Goal: Check status: Check status

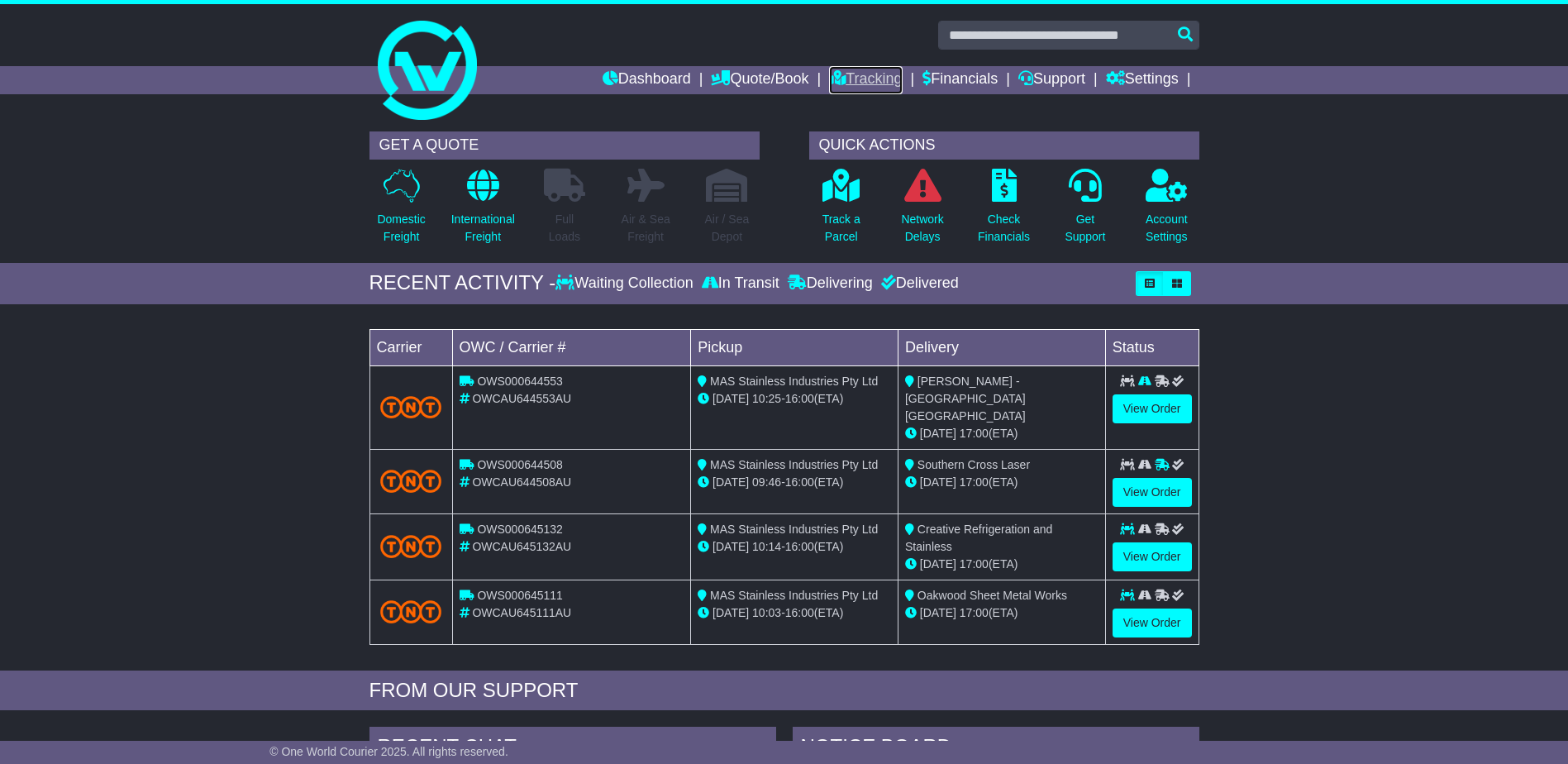
click at [840, 72] on link "Tracking" at bounding box center [865, 79] width 72 height 28
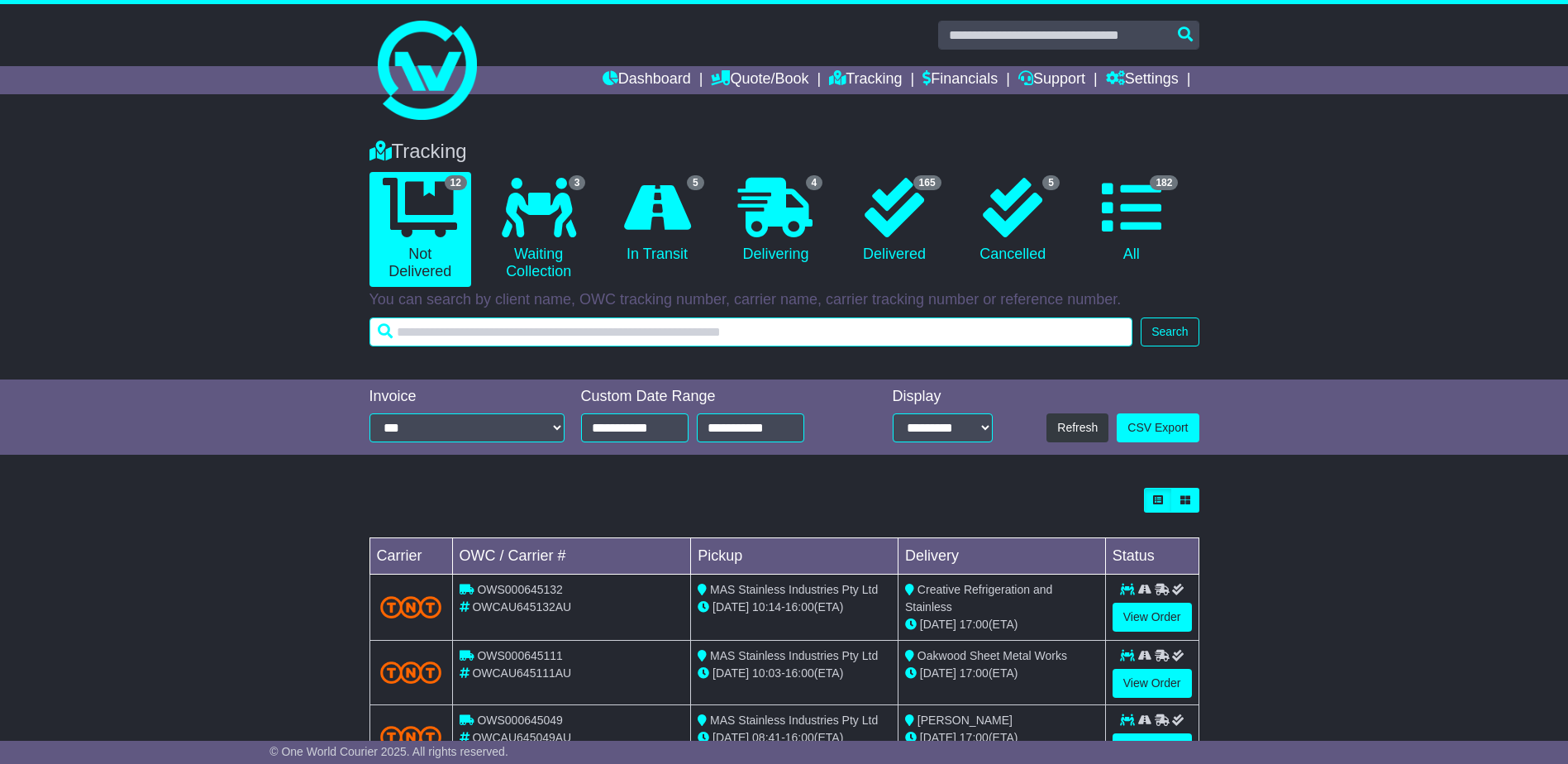
click at [726, 326] on input "text" at bounding box center [751, 332] width 764 height 29
type input "******"
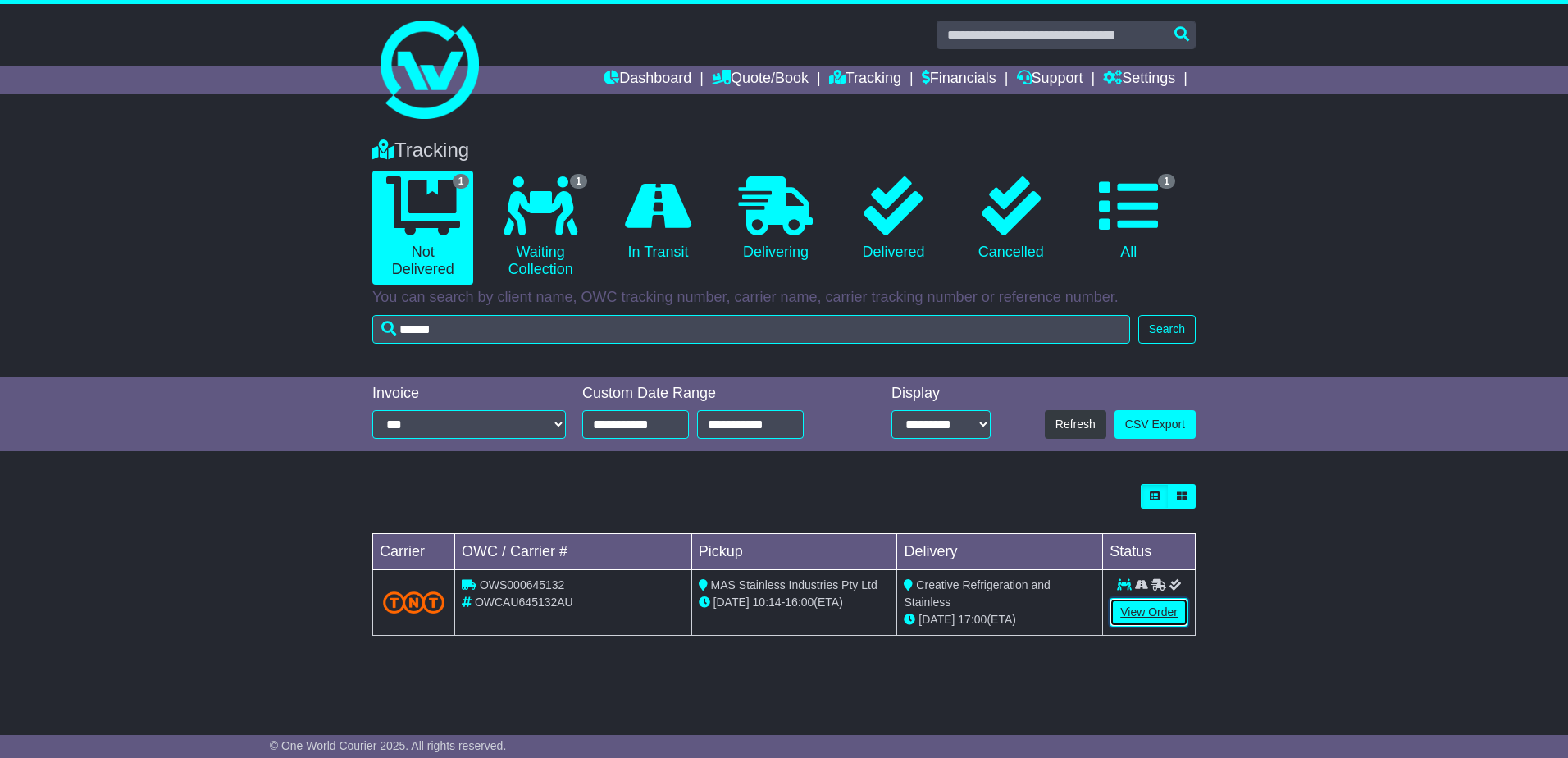
click at [1146, 609] on link "View Order" at bounding box center [1148, 612] width 78 height 28
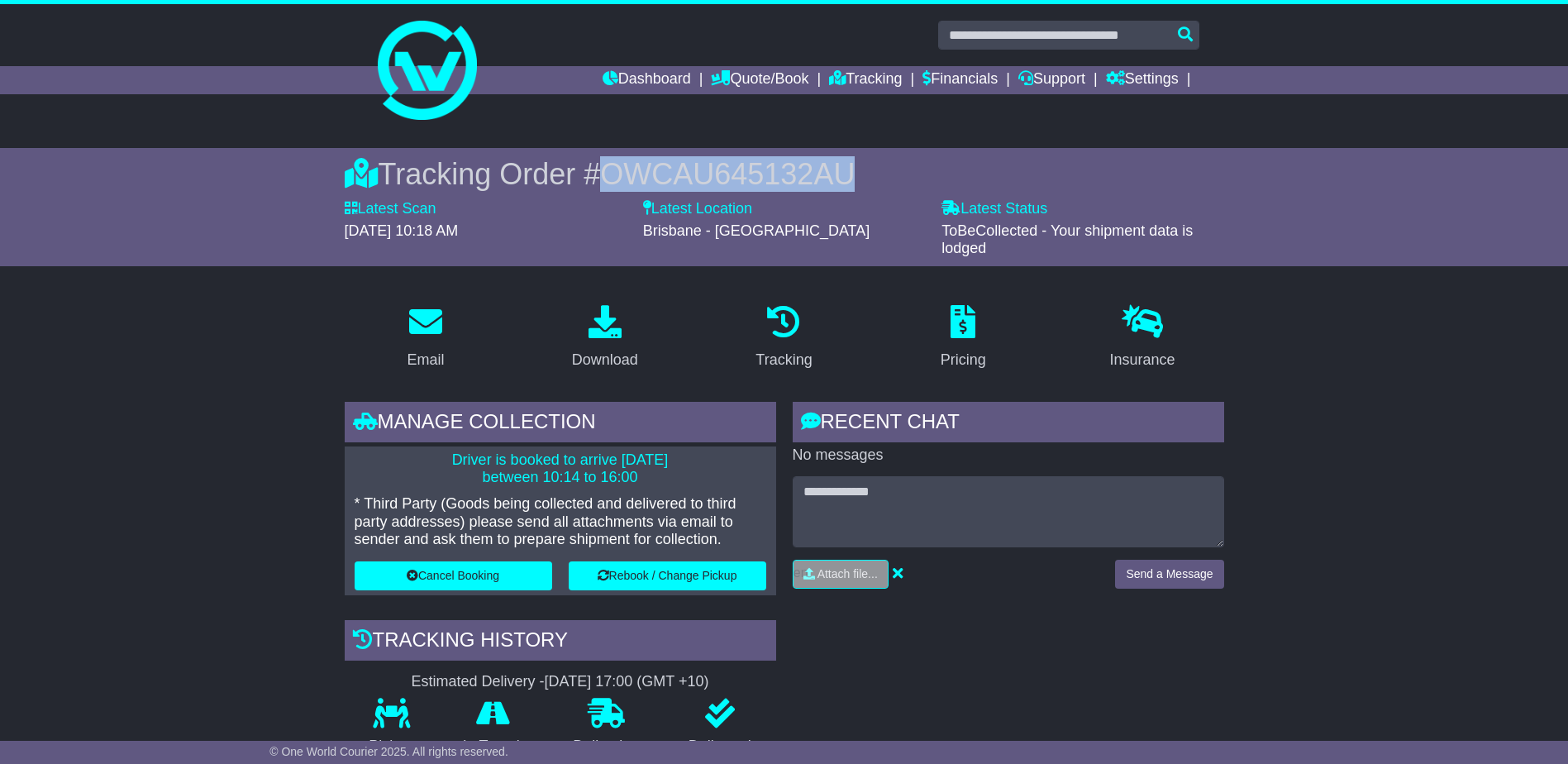
drag, startPoint x: 846, startPoint y: 174, endPoint x: 610, endPoint y: 174, distance: 236.0
click at [610, 174] on div "Tracking Order # OWCAU645132AU" at bounding box center [784, 174] width 880 height 35
drag, startPoint x: 610, startPoint y: 174, endPoint x: 686, endPoint y: 170, distance: 76.1
copy span "OWCAU645132AU"
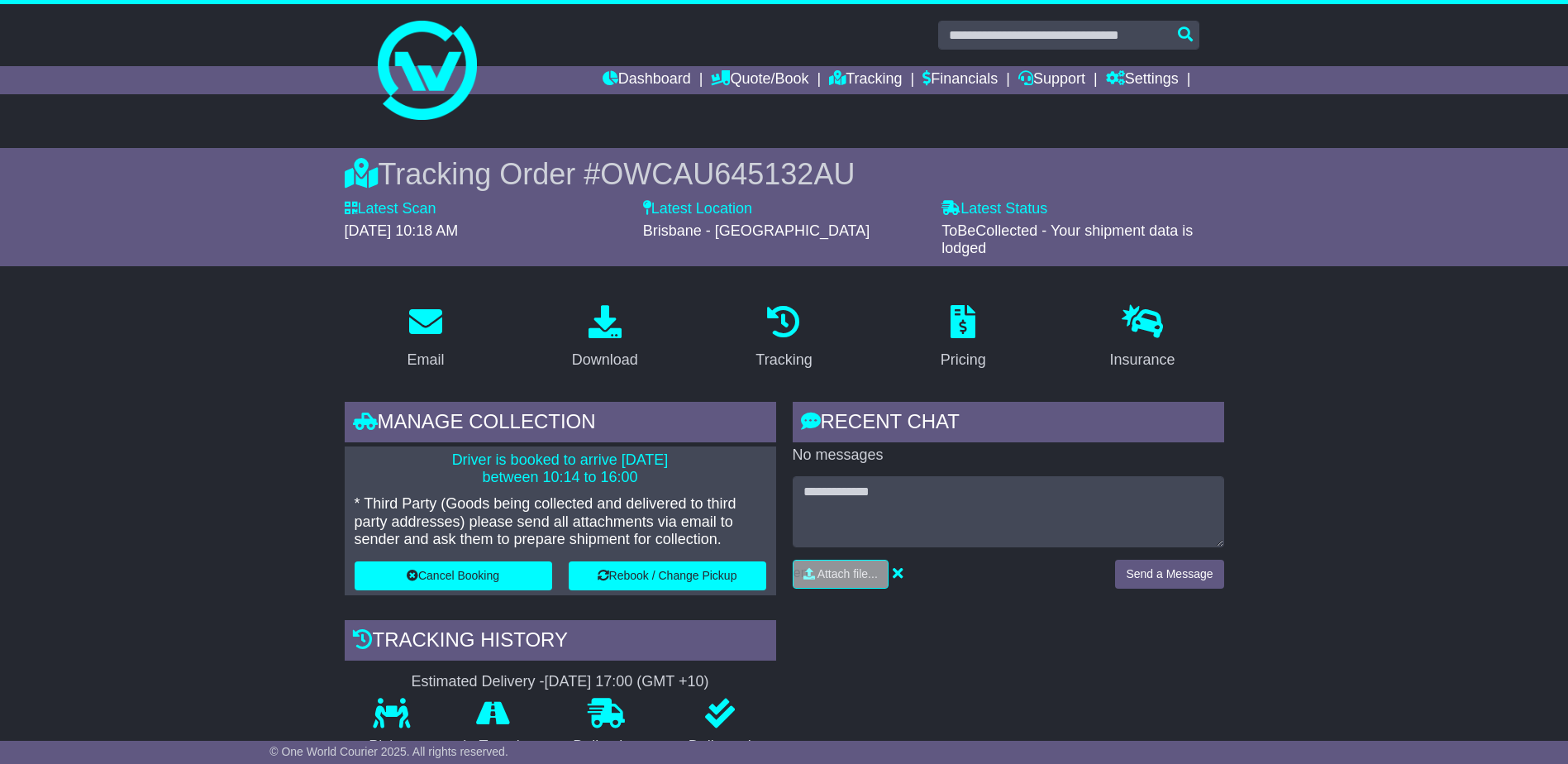
click at [853, 78] on link "Tracking" at bounding box center [865, 79] width 72 height 28
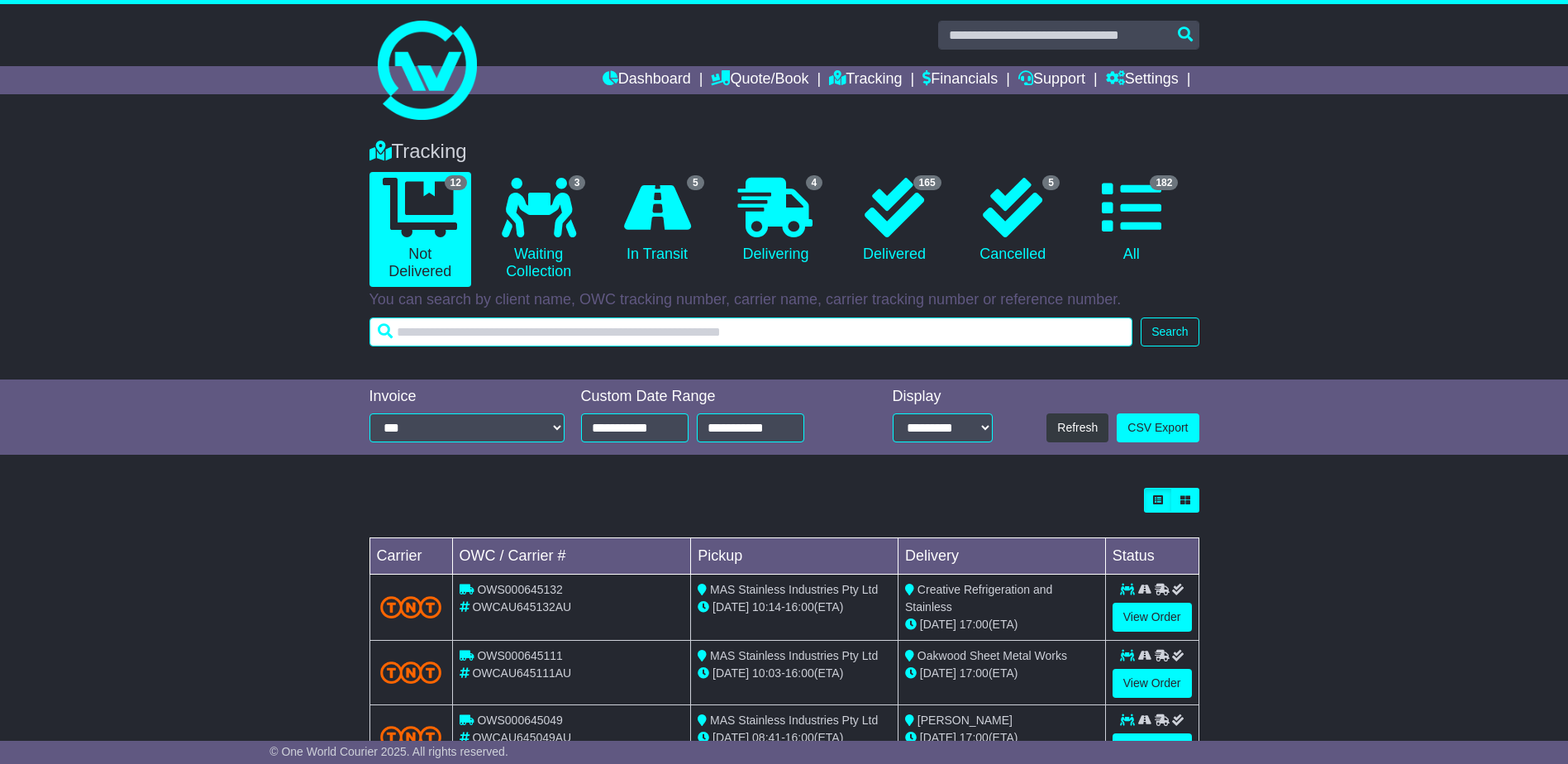
click at [729, 334] on input "text" at bounding box center [751, 332] width 764 height 29
type input "******"
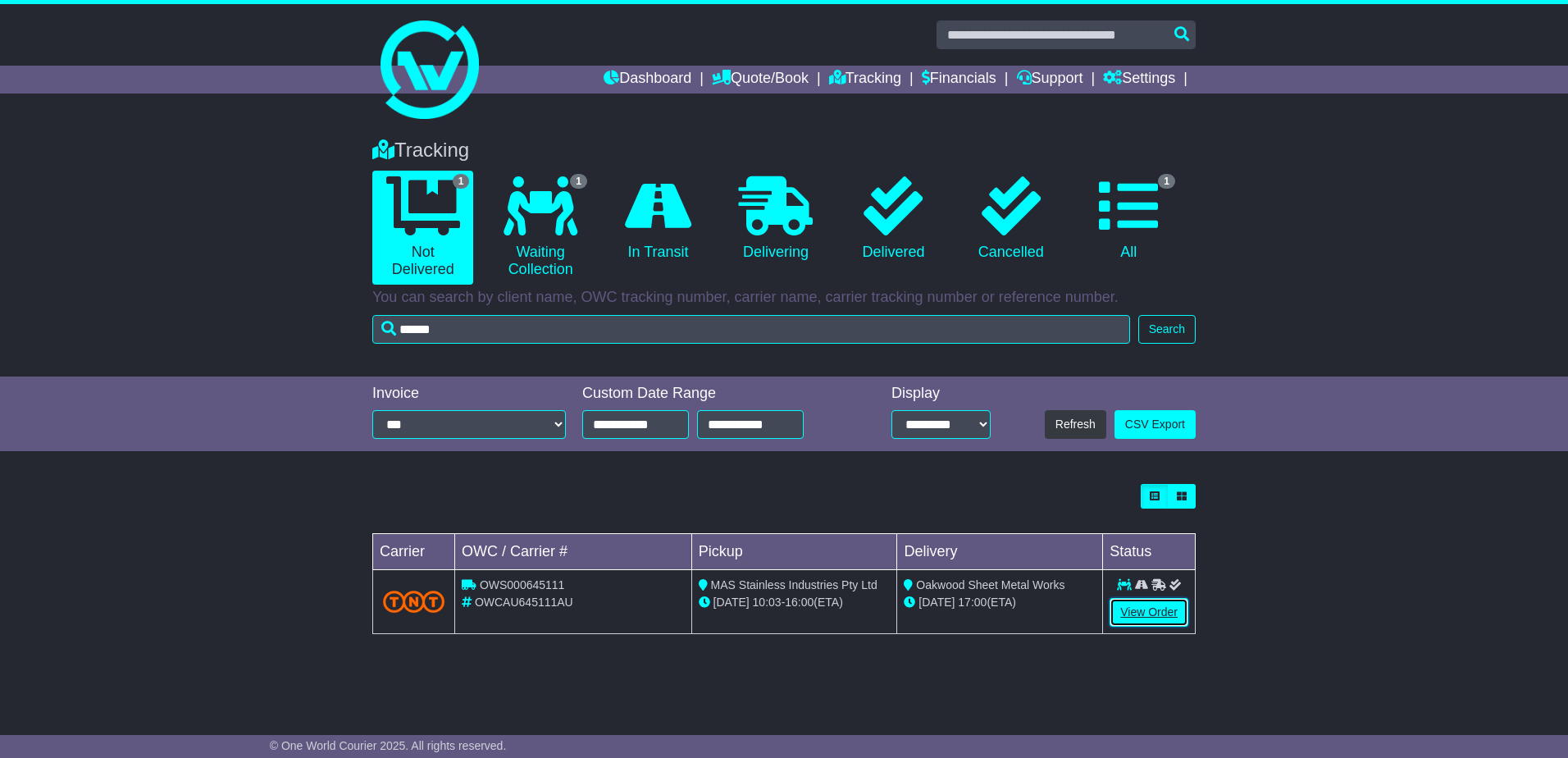
click at [1144, 614] on link "View Order" at bounding box center [1148, 612] width 78 height 28
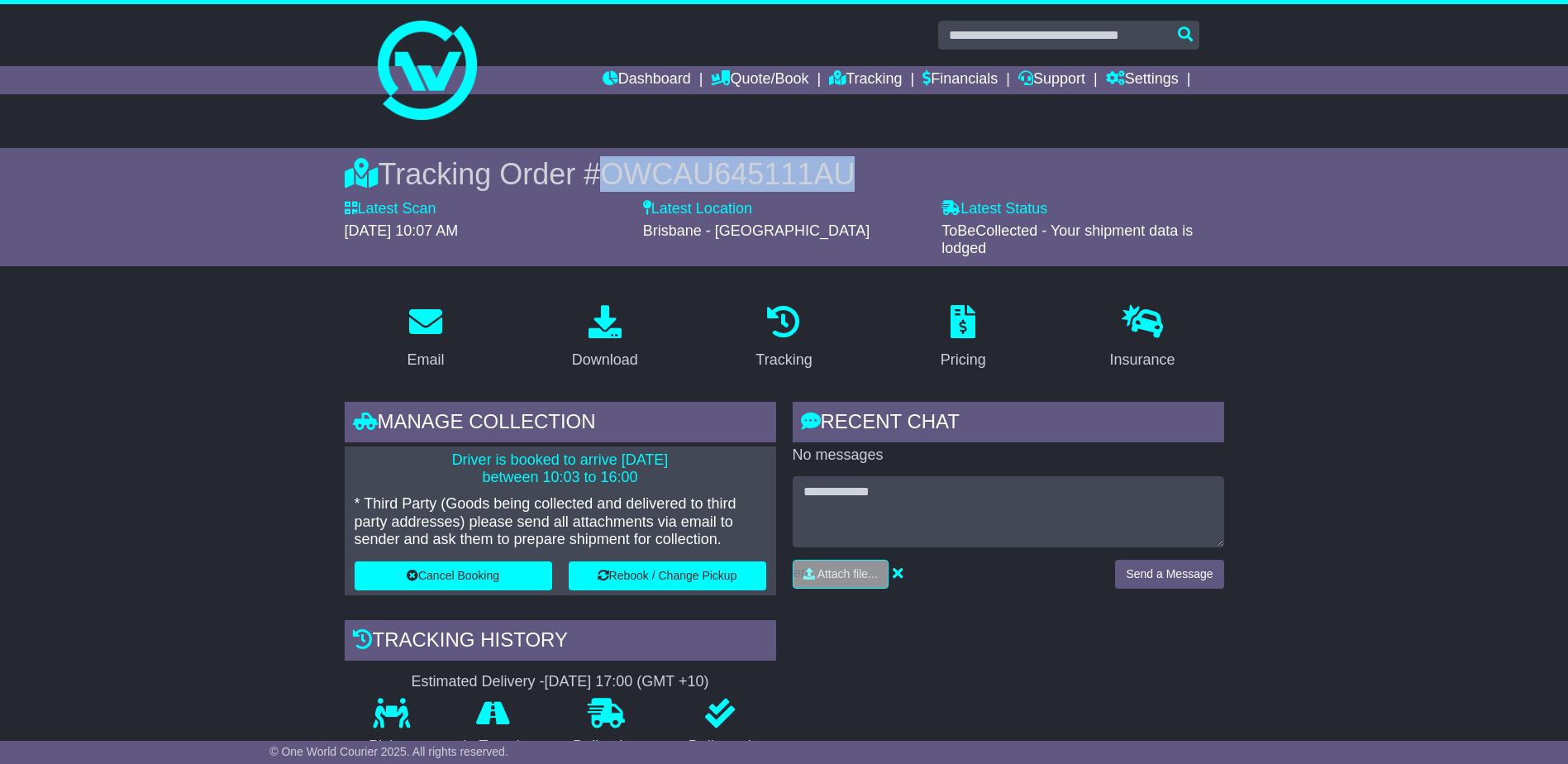
drag, startPoint x: 847, startPoint y: 172, endPoint x: 597, endPoint y: 170, distance: 250.0
click at [597, 170] on div "Tracking Order # OWCAU645111AU" at bounding box center [784, 174] width 880 height 35
drag, startPoint x: 597, startPoint y: 170, endPoint x: 651, endPoint y: 176, distance: 54.3
copy span "OWCAU645111AU"
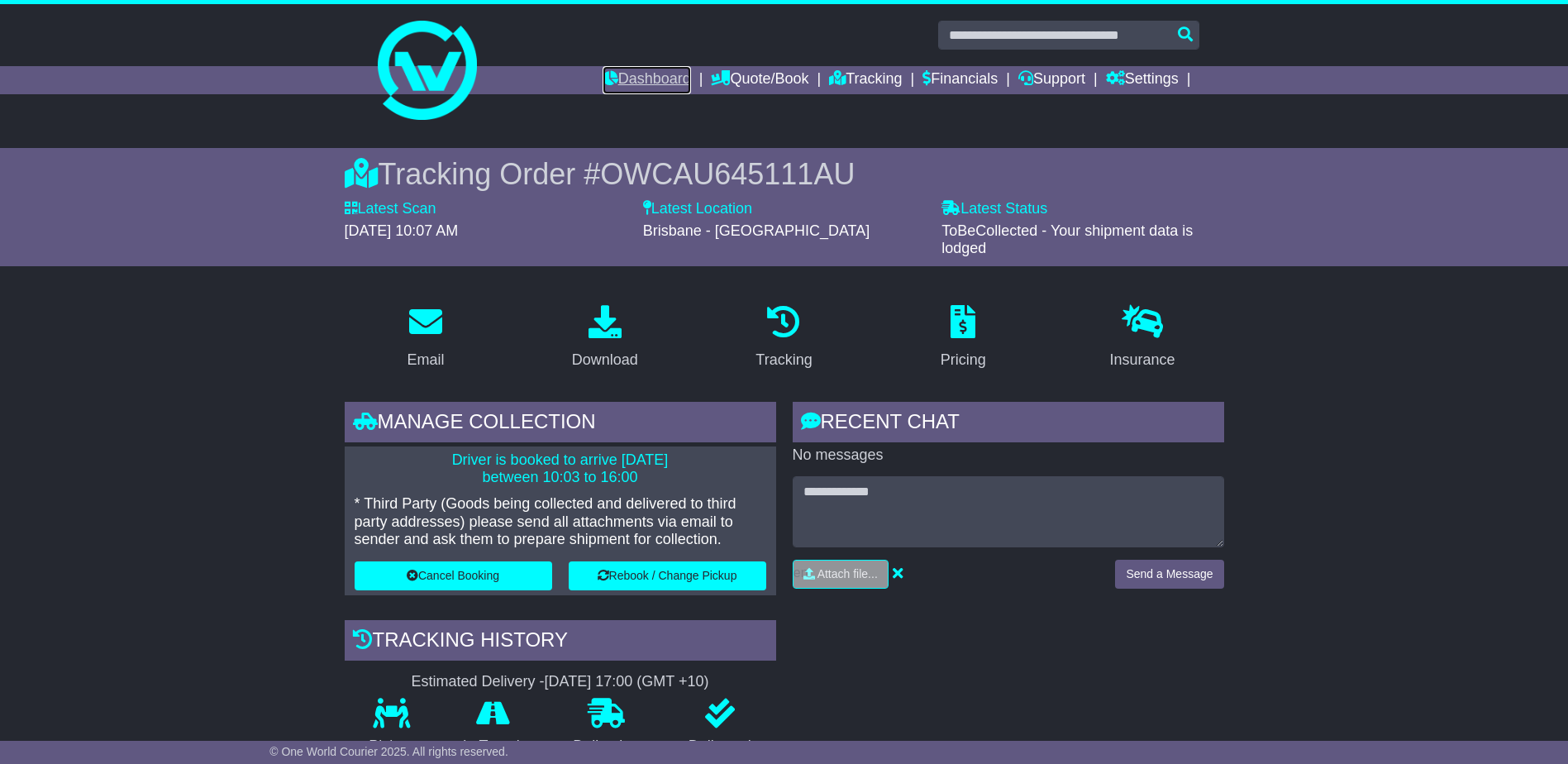
click at [673, 78] on link "Dashboard" at bounding box center [646, 79] width 89 height 28
